Goal: Task Accomplishment & Management: Use online tool/utility

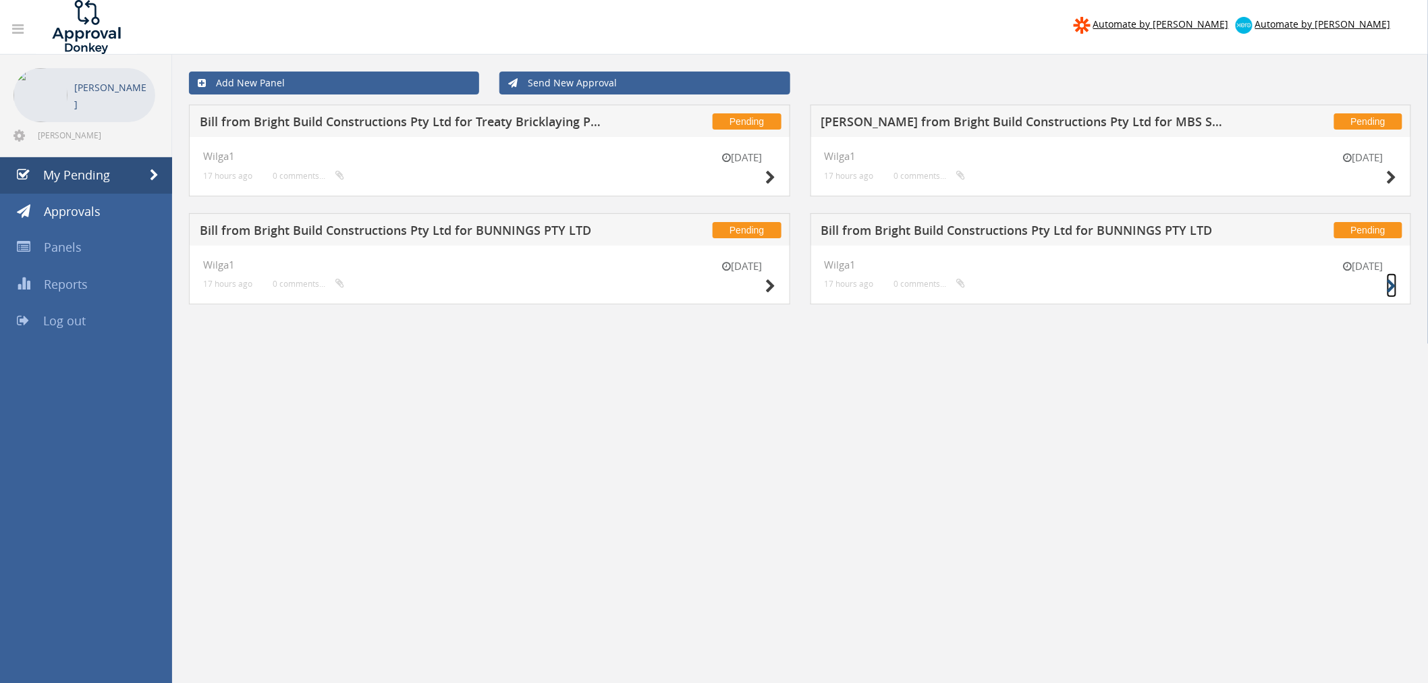
click at [1389, 282] on icon at bounding box center [1392, 286] width 10 height 14
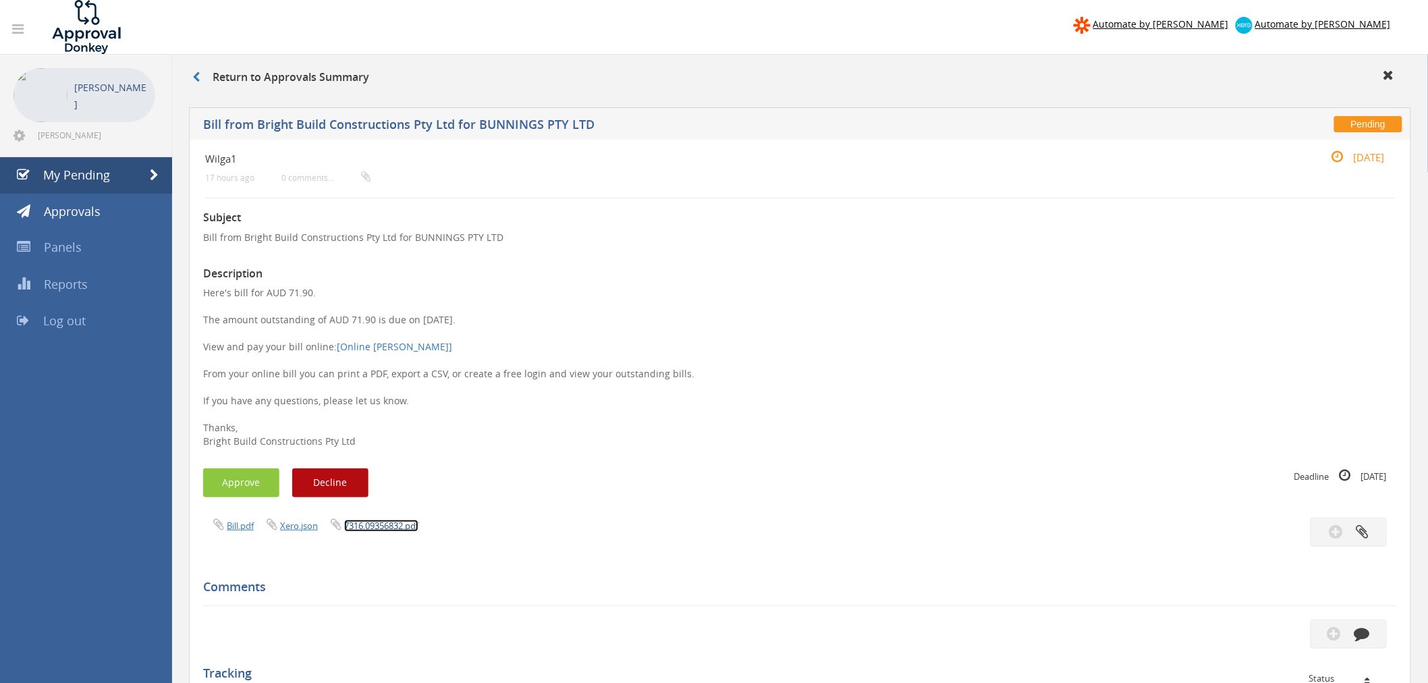
click at [397, 525] on link "7316.09356832.pdf" at bounding box center [381, 526] width 74 height 12
click at [240, 489] on button "Approve" at bounding box center [241, 483] width 76 height 29
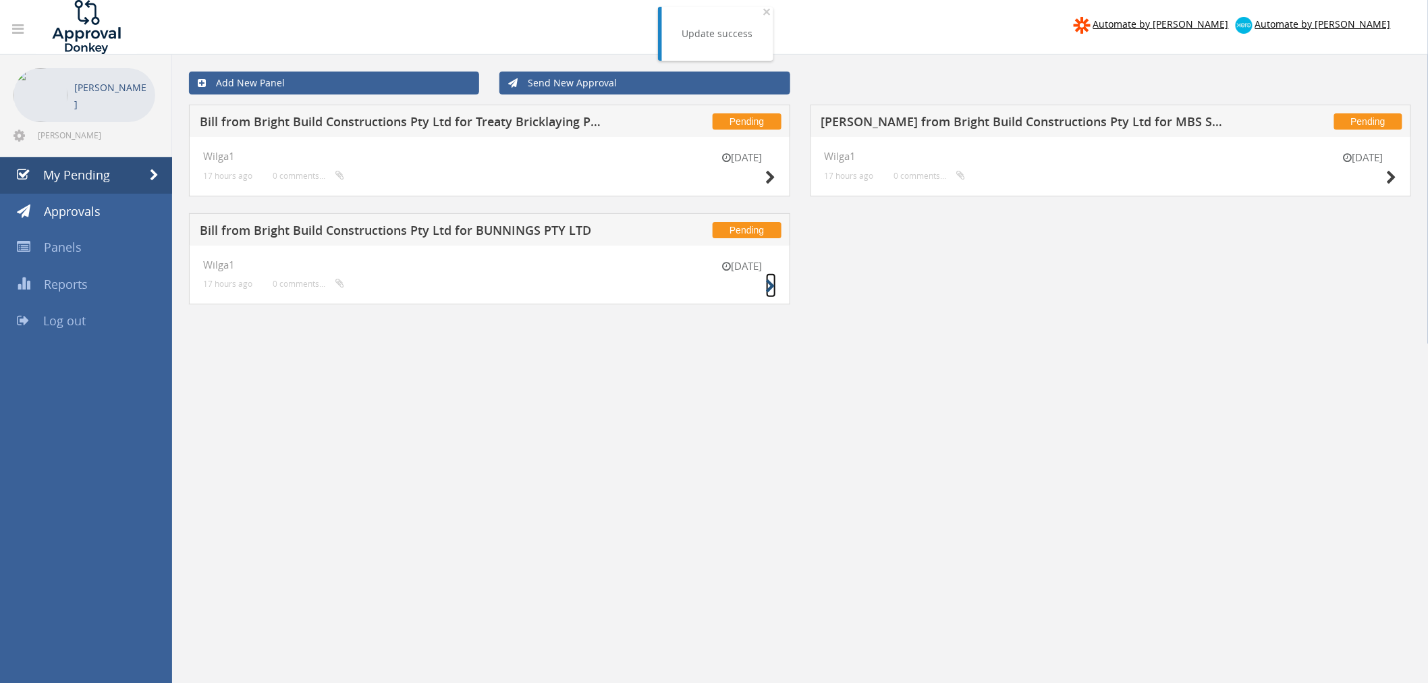
click at [771, 289] on icon at bounding box center [771, 286] width 10 height 14
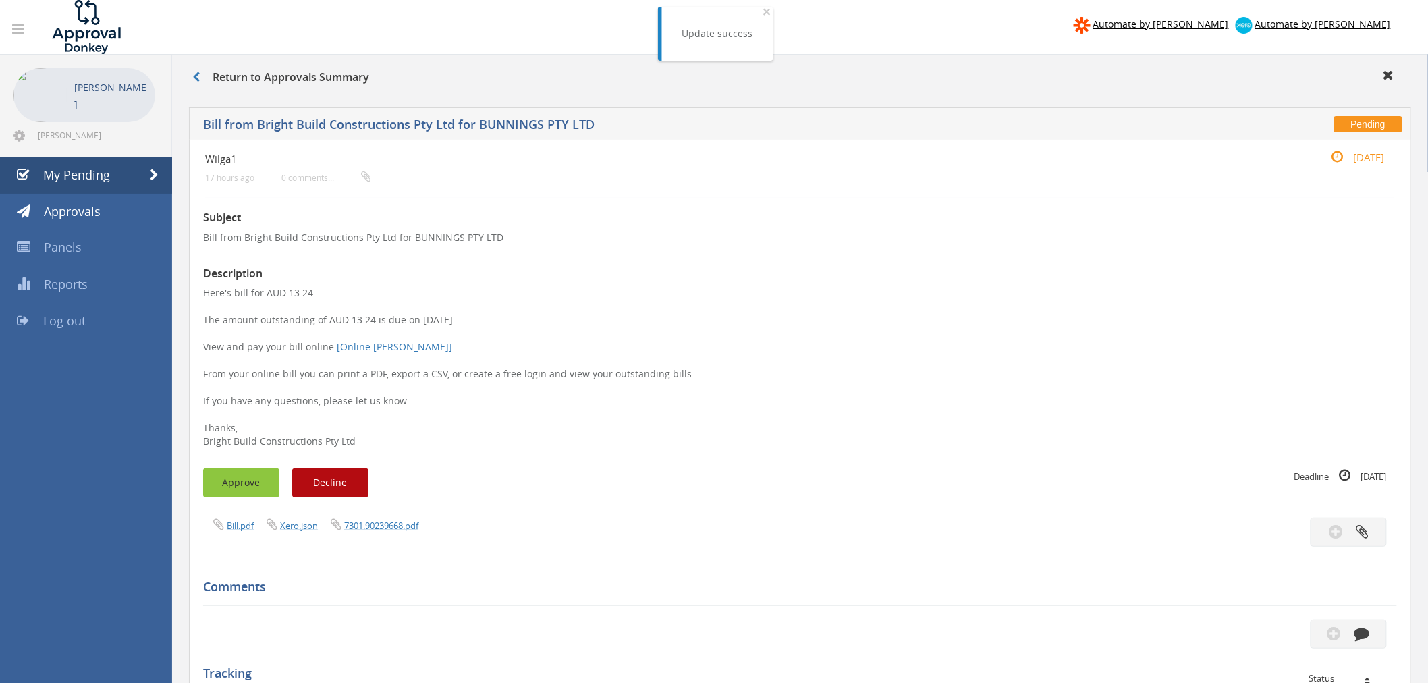
click at [247, 483] on button "Approve" at bounding box center [241, 483] width 76 height 29
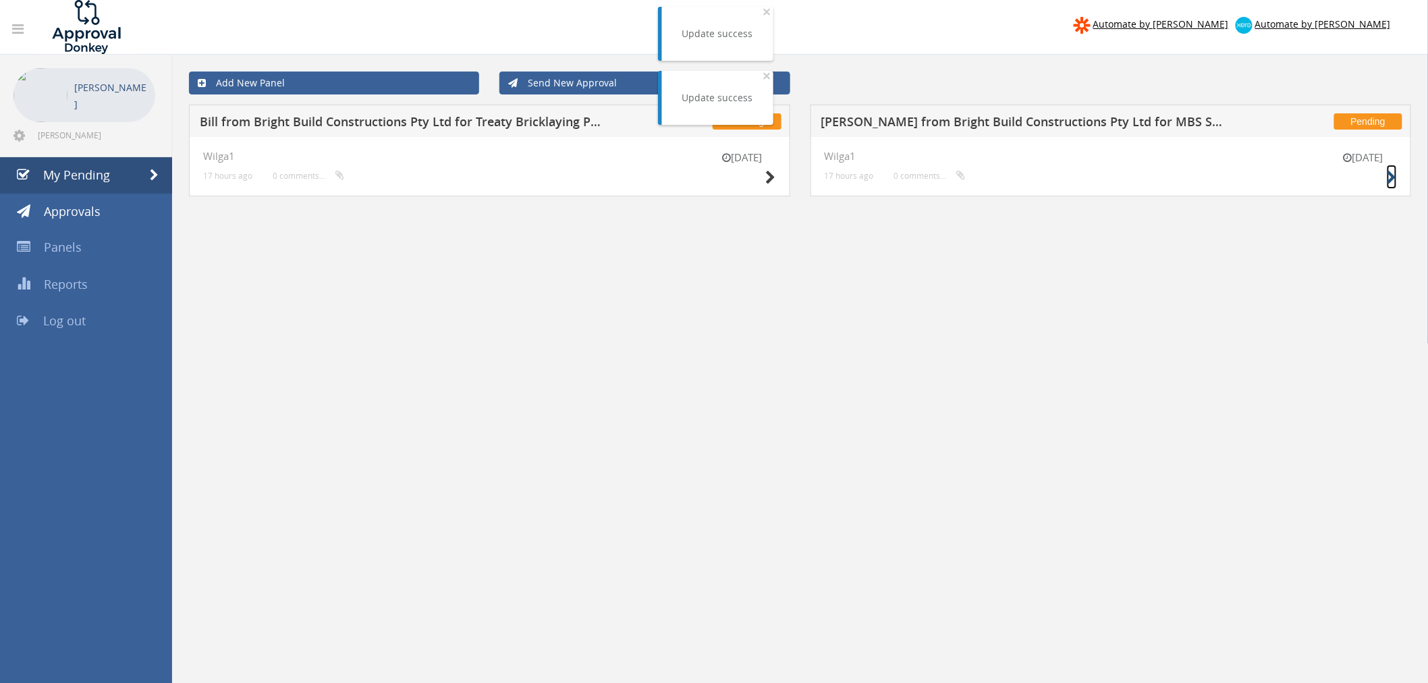
click at [1395, 181] on icon at bounding box center [1392, 178] width 10 height 14
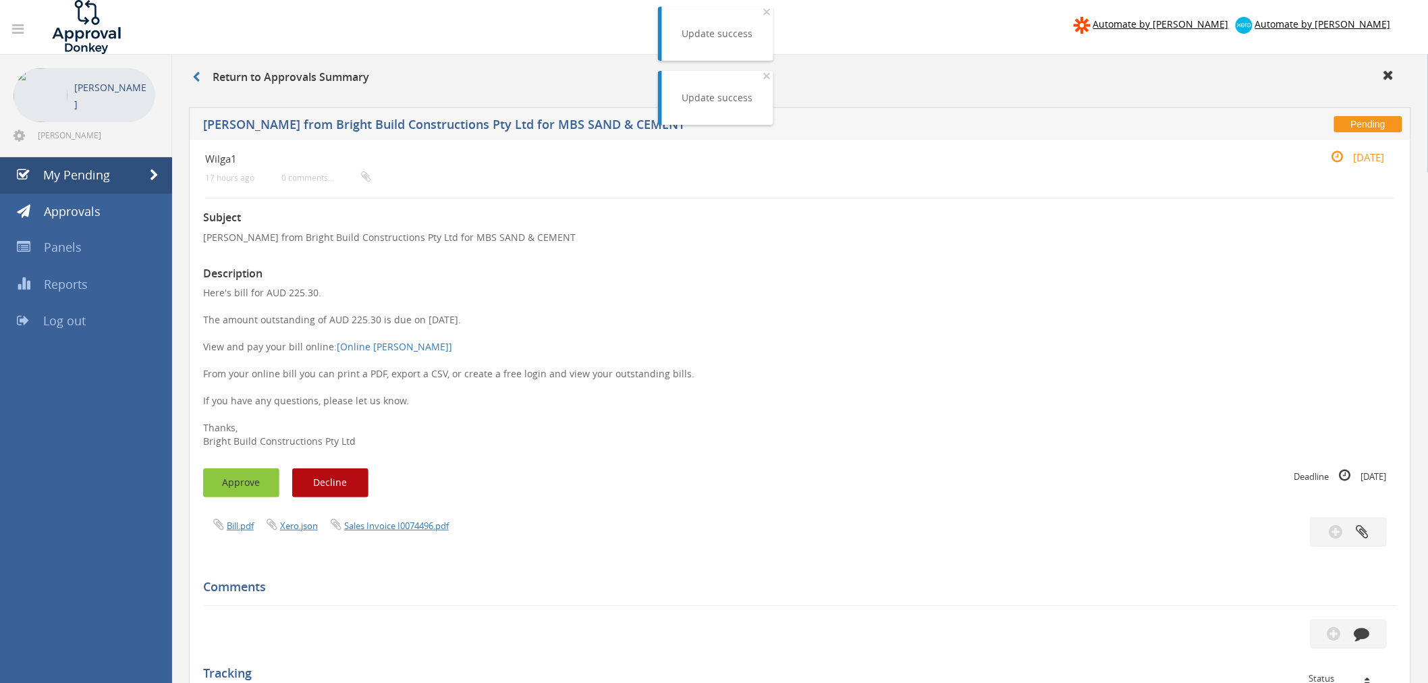
click at [242, 473] on button "Approve" at bounding box center [241, 483] width 76 height 29
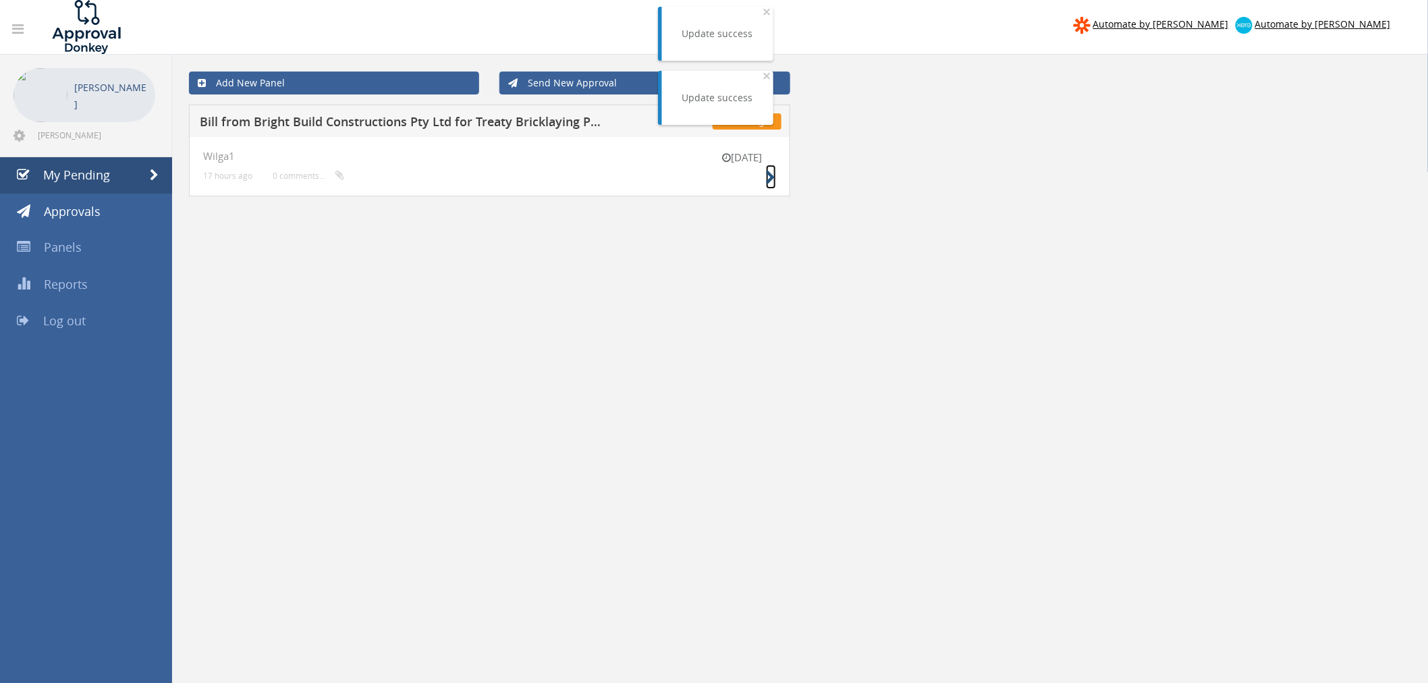
click at [767, 177] on icon at bounding box center [771, 178] width 10 height 14
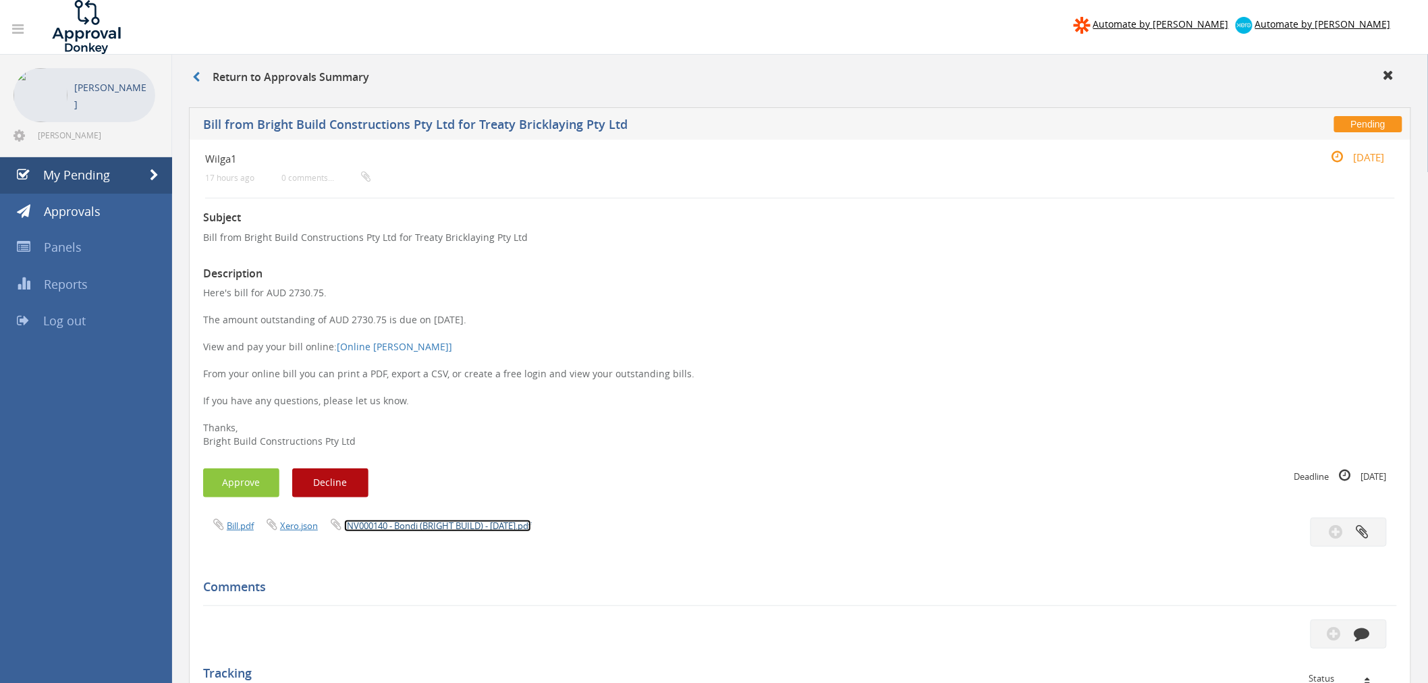
click at [464, 525] on link "INV000140 - Bondi (BRIGHT BUILD) - 26.08.2025.pdf" at bounding box center [437, 526] width 187 height 12
click at [242, 483] on button "Approve" at bounding box center [241, 483] width 76 height 29
